Goal: Information Seeking & Learning: Learn about a topic

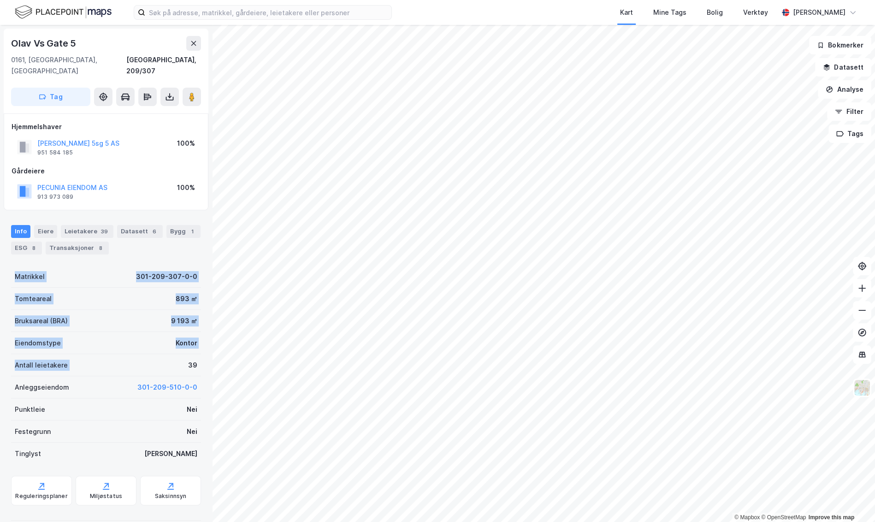
drag, startPoint x: 16, startPoint y: 260, endPoint x: 177, endPoint y: 357, distance: 187.5
click at [177, 357] on div "Matrikkel 301-209-307-0-0 Tomteareal 893 ㎡ Bruksareal (BRA) 9 193 ㎡ [STREET_ADD…" at bounding box center [106, 364] width 190 height 199
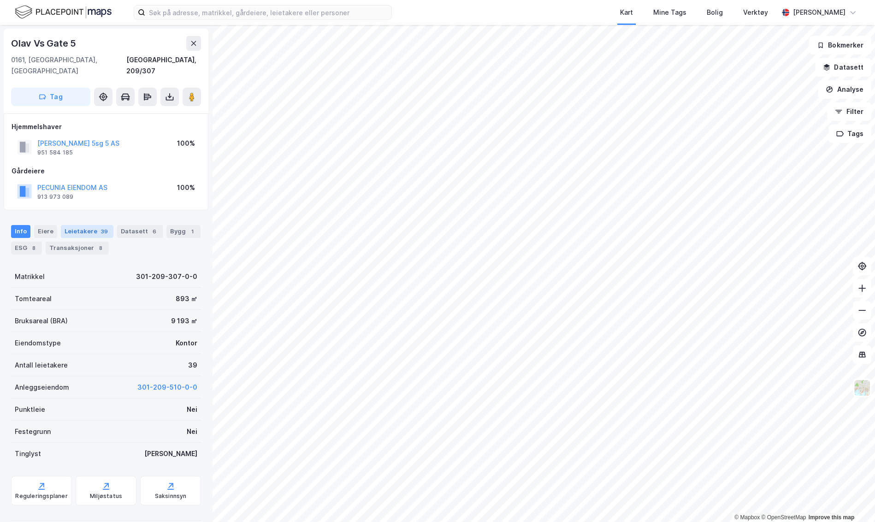
click at [104, 225] on div "Leietakere 39" at bounding box center [87, 231] width 53 height 13
